Goal: Transaction & Acquisition: Book appointment/travel/reservation

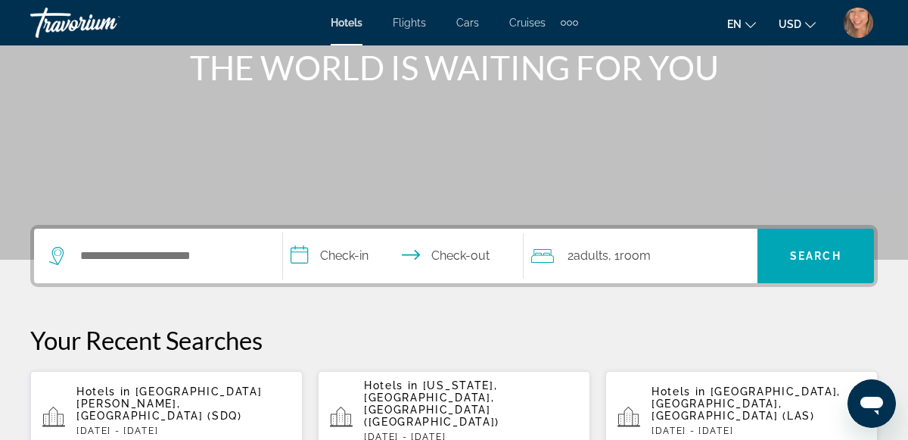
scroll to position [197, 0]
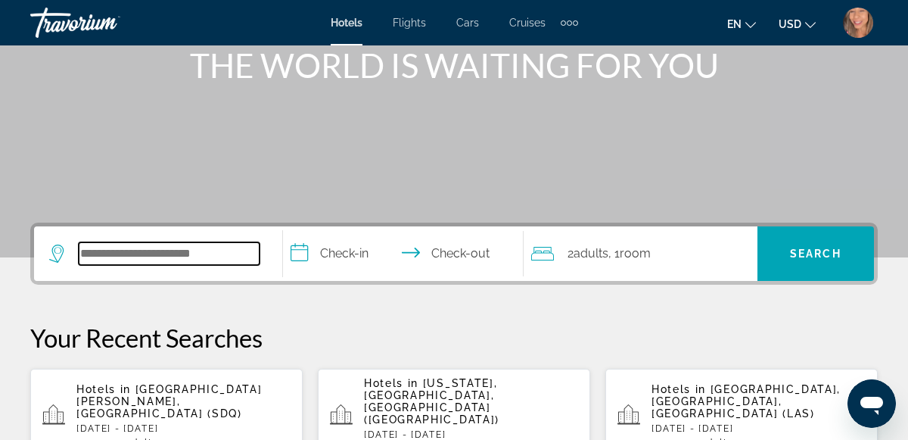
click at [170, 257] on input "Search hotel destination" at bounding box center [169, 253] width 181 height 23
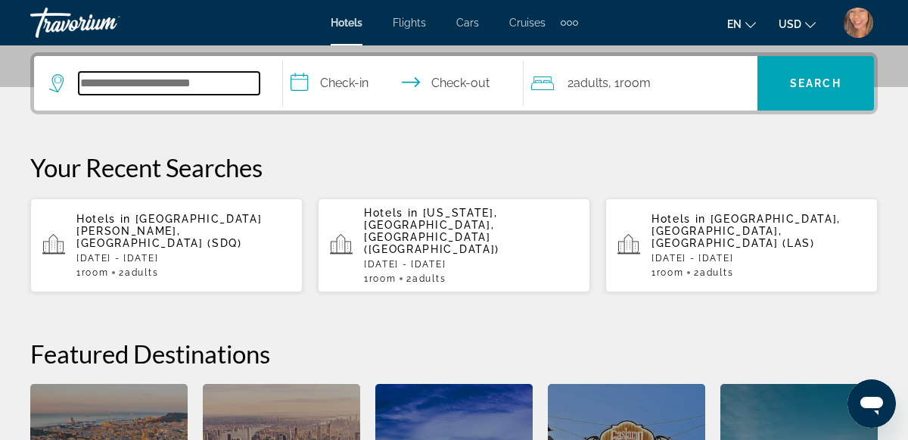
scroll to position [369, 0]
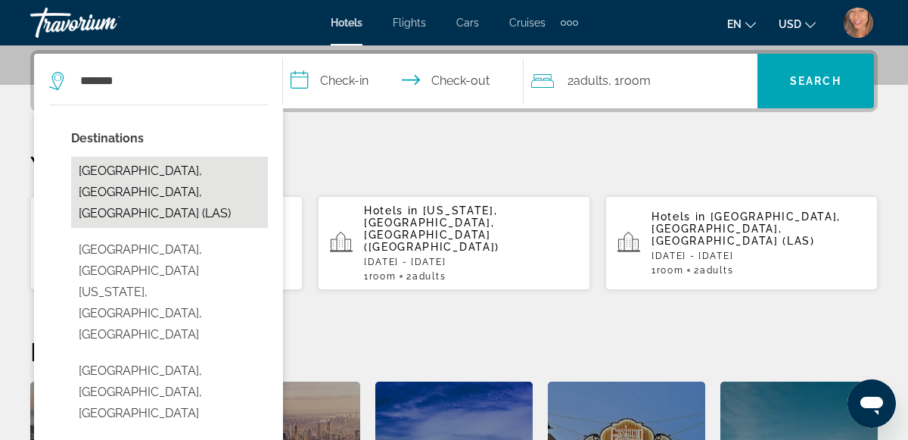
click at [145, 182] on button "[GEOGRAPHIC_DATA], [GEOGRAPHIC_DATA], [GEOGRAPHIC_DATA] (LAS)" at bounding box center [169, 192] width 197 height 71
type input "**********"
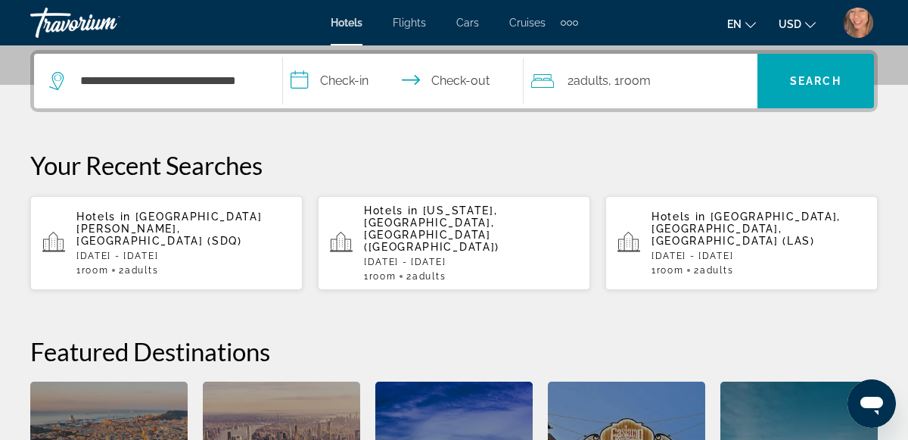
click at [343, 82] on input "**********" at bounding box center [406, 83] width 247 height 59
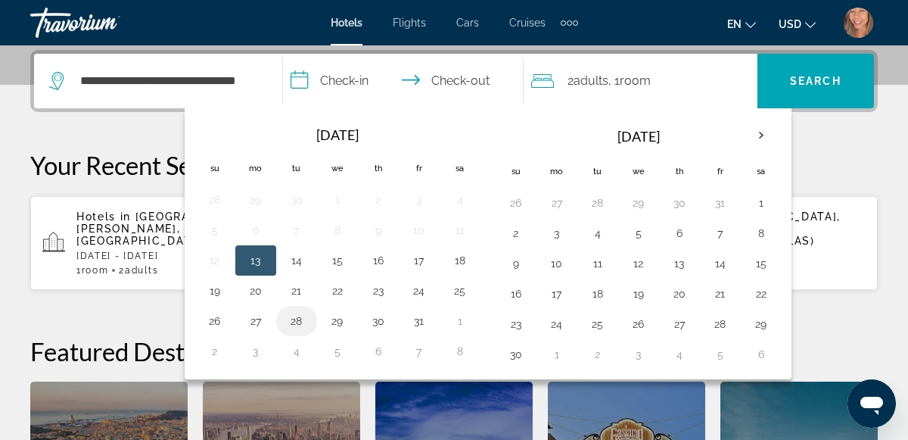
click at [300, 317] on button "28" at bounding box center [296, 320] width 24 height 21
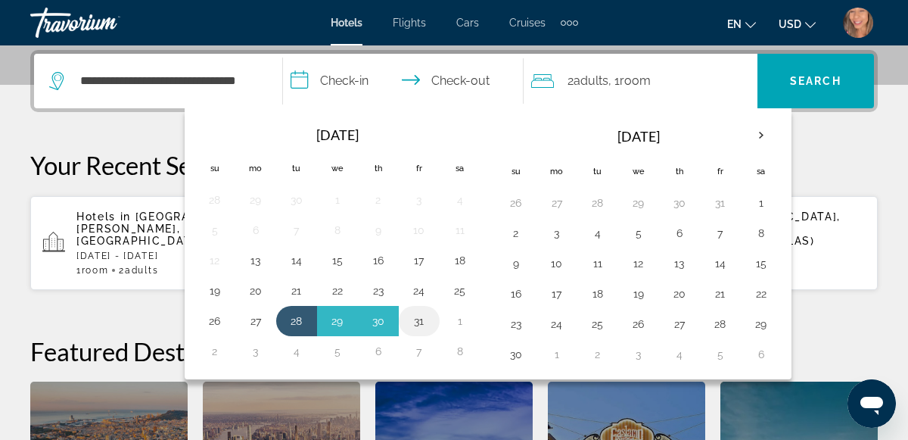
click at [418, 326] on button "31" at bounding box center [419, 320] width 24 height 21
type input "**********"
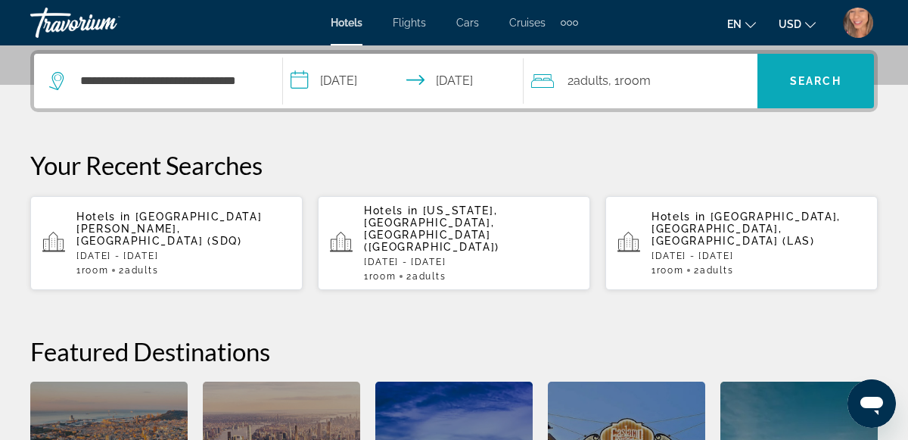
click at [824, 82] on span "Search" at bounding box center [815, 81] width 51 height 12
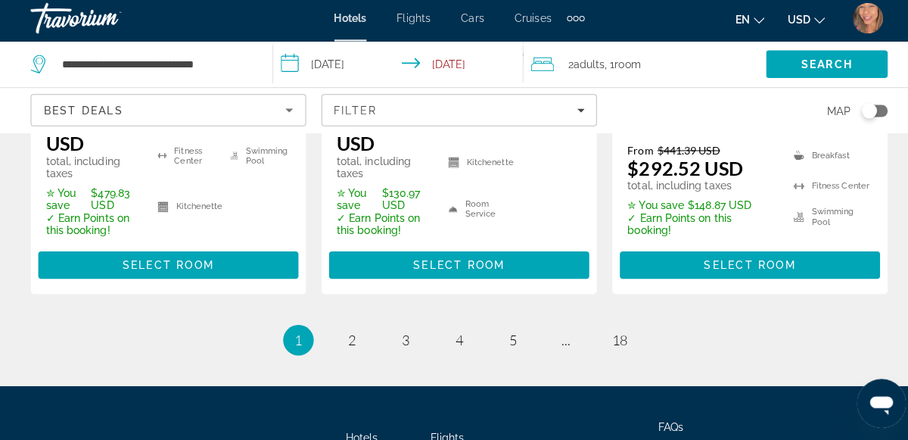
scroll to position [2472, 0]
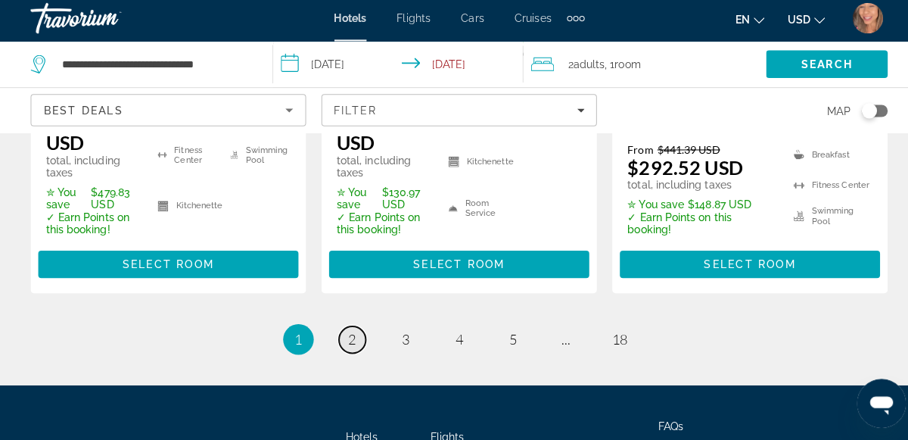
click at [359, 327] on link "page 2" at bounding box center [348, 340] width 26 height 26
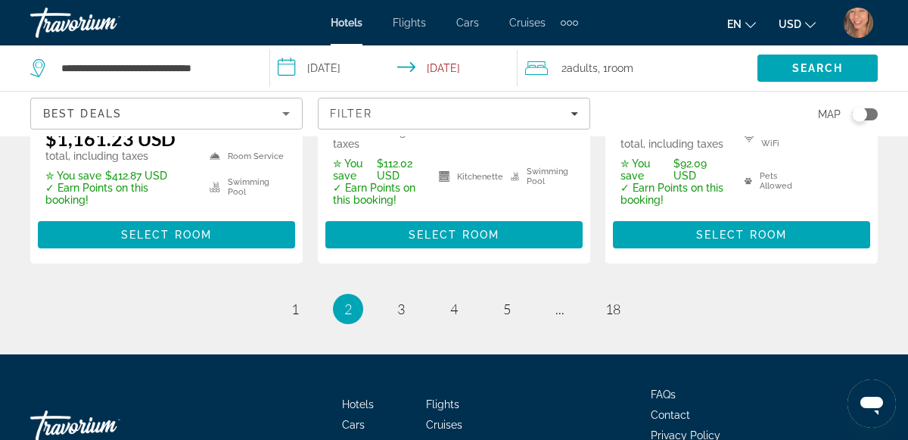
scroll to position [2472, 0]
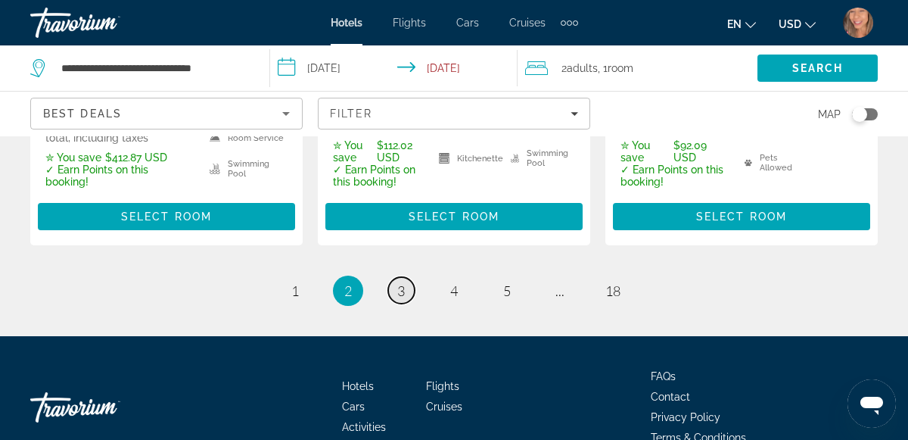
click at [397, 282] on span "3" at bounding box center [401, 290] width 8 height 17
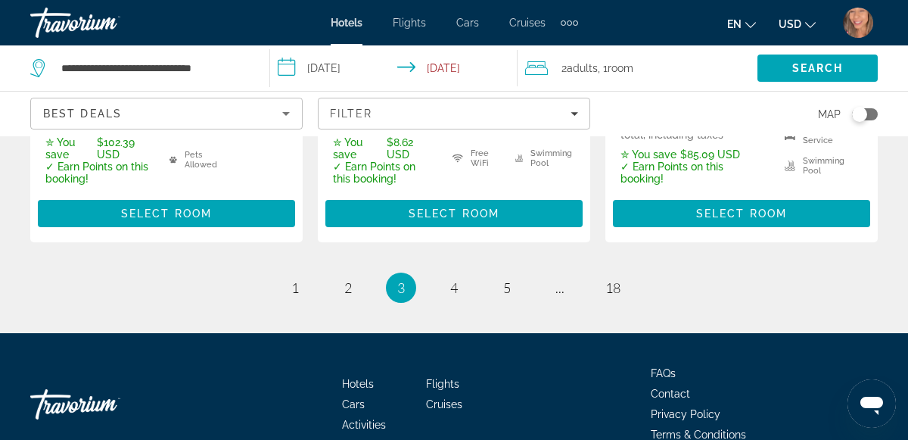
scroll to position [2488, 0]
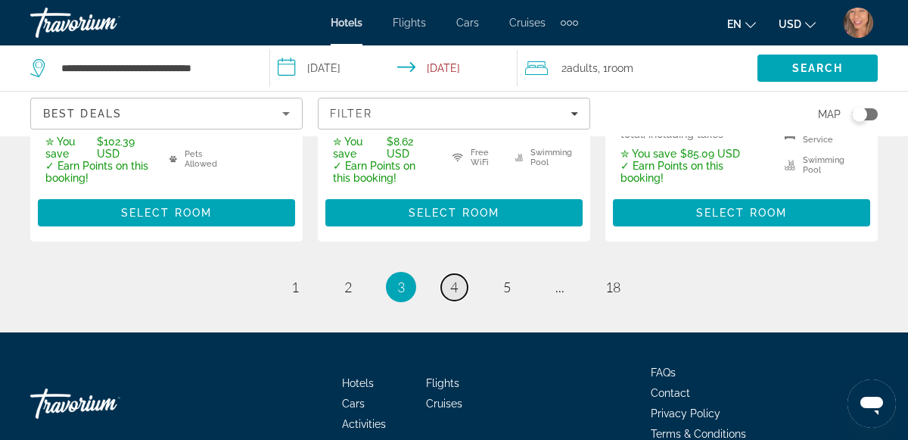
click at [457, 284] on span "4" at bounding box center [454, 286] width 8 height 17
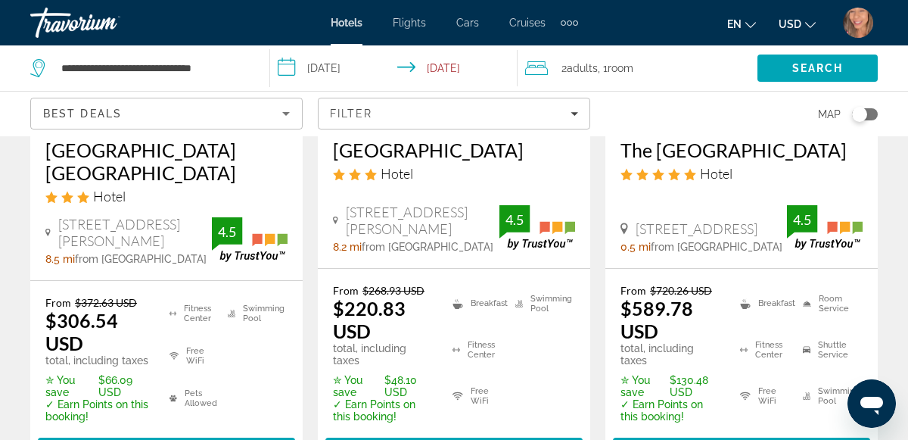
scroll to position [965, 0]
